Goal: Task Accomplishment & Management: Complete application form

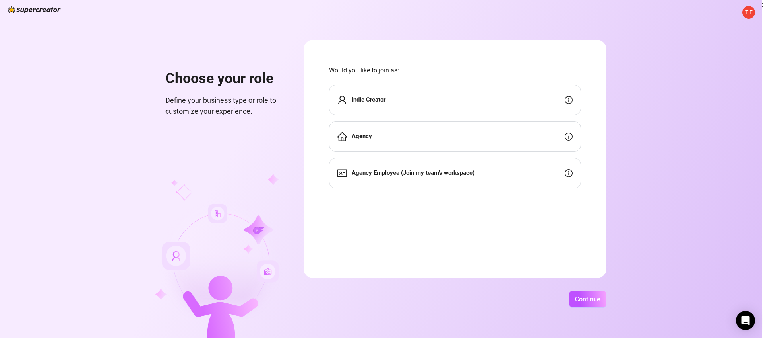
click at [499, 137] on div "Agency" at bounding box center [455, 136] width 252 height 30
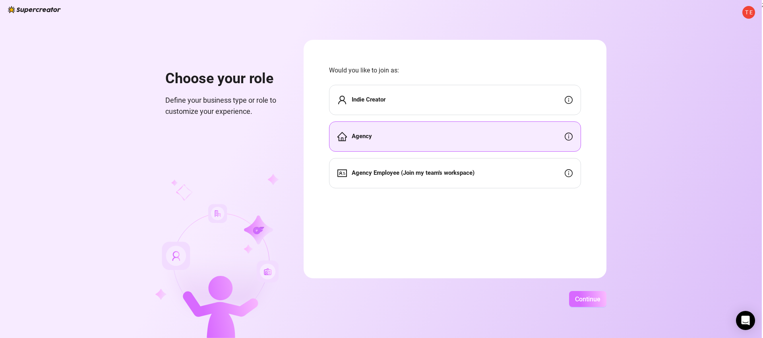
click at [586, 292] on button "Continue" at bounding box center [587, 299] width 37 height 16
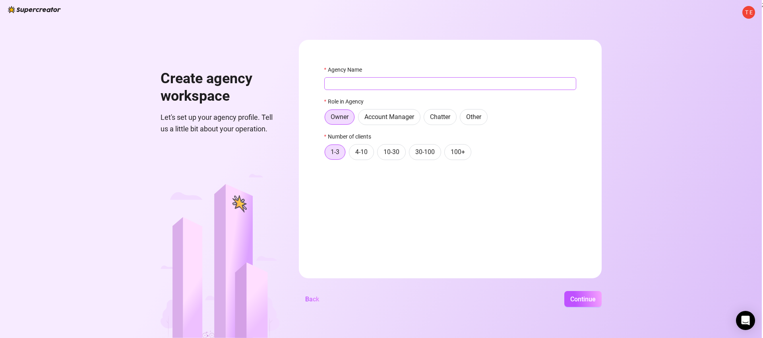
click at [403, 86] on input "Agency Name" at bounding box center [450, 83] width 252 height 13
type input "dfgdfgdfgdf"
click at [392, 113] on span "Account Manager" at bounding box center [390, 117] width 50 height 8
click at [361, 119] on input "Account Manager" at bounding box center [361, 119] width 0 height 0
click at [389, 116] on span "Account Manager" at bounding box center [390, 117] width 50 height 8
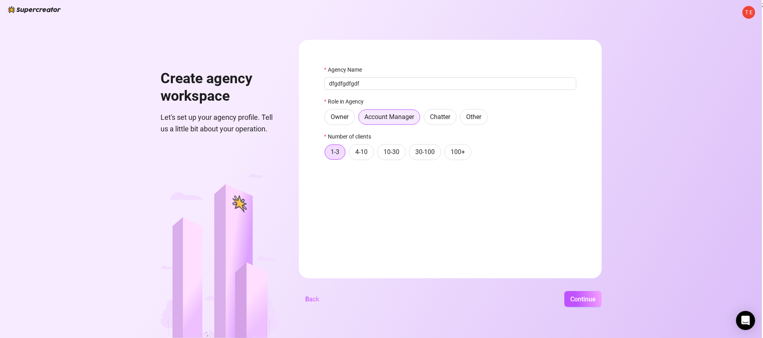
click at [361, 119] on input "Account Manager" at bounding box center [361, 119] width 0 height 0
click at [363, 149] on span "4-10" at bounding box center [361, 152] width 12 height 8
click at [352, 154] on input "4-10" at bounding box center [352, 154] width 0 height 0
click at [345, 118] on span "Owner" at bounding box center [340, 117] width 18 height 8
click at [327, 119] on input "Owner" at bounding box center [327, 119] width 0 height 0
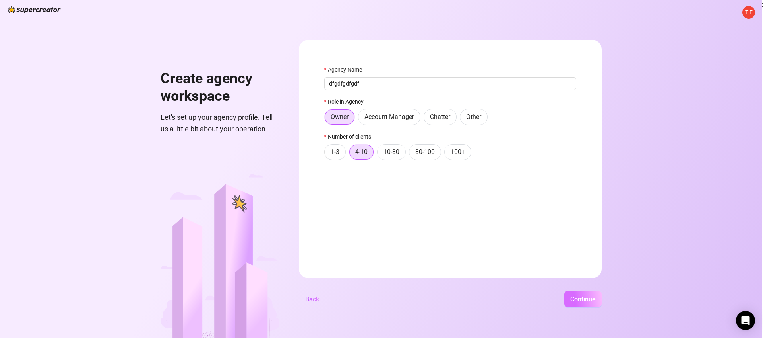
click at [579, 293] on button "Continue" at bounding box center [583, 299] width 37 height 16
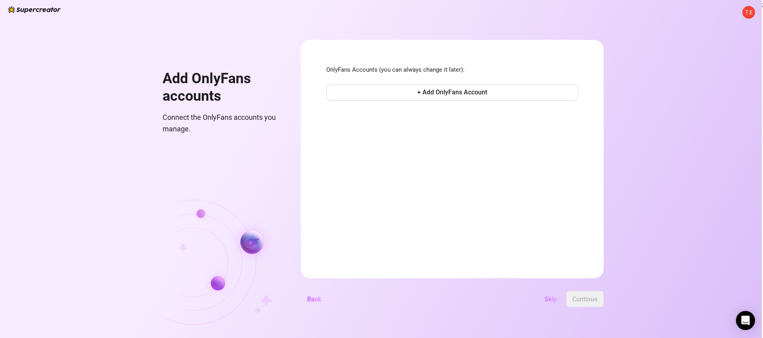
click at [552, 297] on span "Skip" at bounding box center [551, 299] width 12 height 8
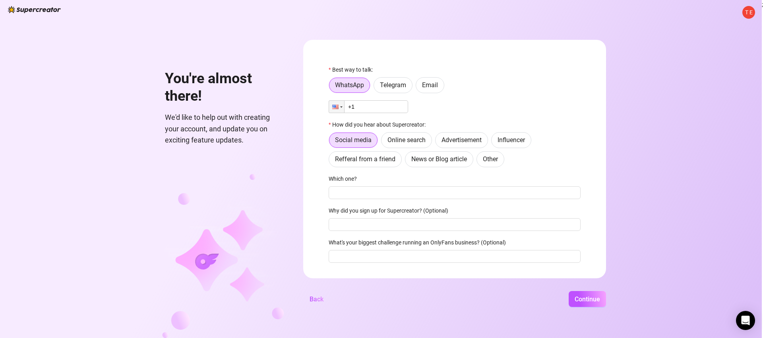
drag, startPoint x: 389, startPoint y: 85, endPoint x: 386, endPoint y: 94, distance: 9.3
click at [389, 84] on span "Telegram" at bounding box center [393, 85] width 26 height 8
click at [376, 87] on input "Telegram" at bounding box center [376, 87] width 0 height 0
click at [382, 109] on input "text" at bounding box center [459, 106] width 233 height 9
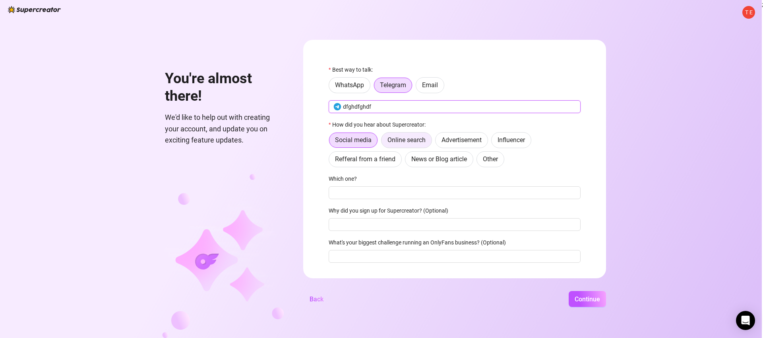
type input "dfghdfghdf"
click at [395, 144] on label "Online search" at bounding box center [406, 140] width 51 height 16
click at [384, 142] on input "Online search" at bounding box center [384, 142] width 0 height 0
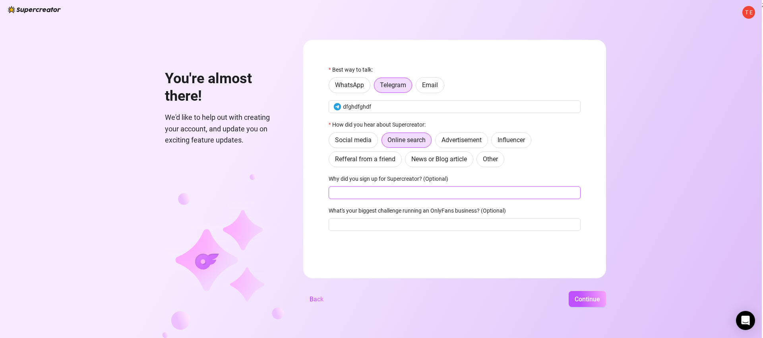
click at [377, 187] on input "Why did you sign up for Supercreator? (Optional)" at bounding box center [455, 192] width 252 height 13
type input "dfgdfgd"
click at [385, 227] on input "What's your biggest challenge running an OnlyFans business? (Optional)" at bounding box center [455, 224] width 252 height 13
type input "fdgfdgdfg"
click at [596, 304] on button "Continue" at bounding box center [587, 299] width 37 height 16
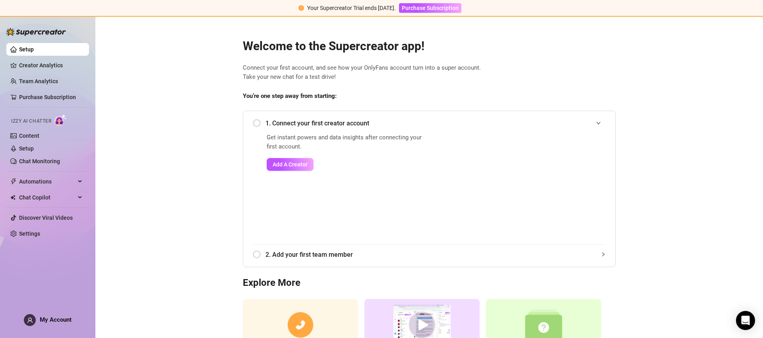
click at [490, 98] on span "You’re one step away from starting:" at bounding box center [429, 96] width 373 height 10
